Goal: Task Accomplishment & Management: Complete application form

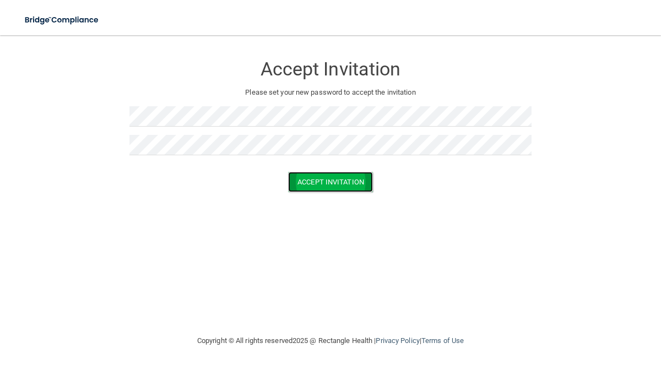
click at [314, 184] on button "Accept Invitation" at bounding box center [330, 182] width 85 height 20
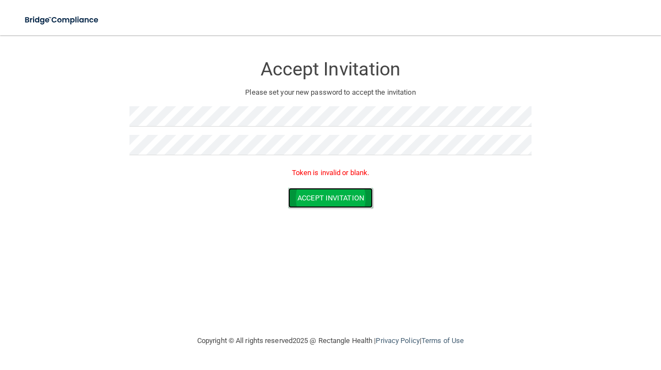
click at [325, 197] on button "Accept Invitation" at bounding box center [330, 198] width 85 height 20
click at [346, 193] on button "Accept Invitation" at bounding box center [330, 198] width 85 height 20
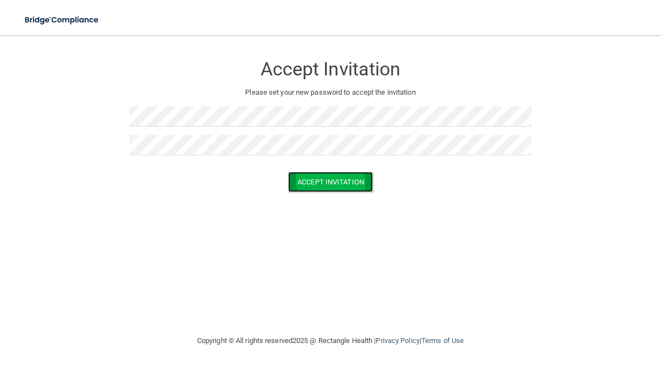
click at [320, 182] on button "Accept Invitation" at bounding box center [330, 182] width 85 height 20
